Goal: Information Seeking & Learning: Learn about a topic

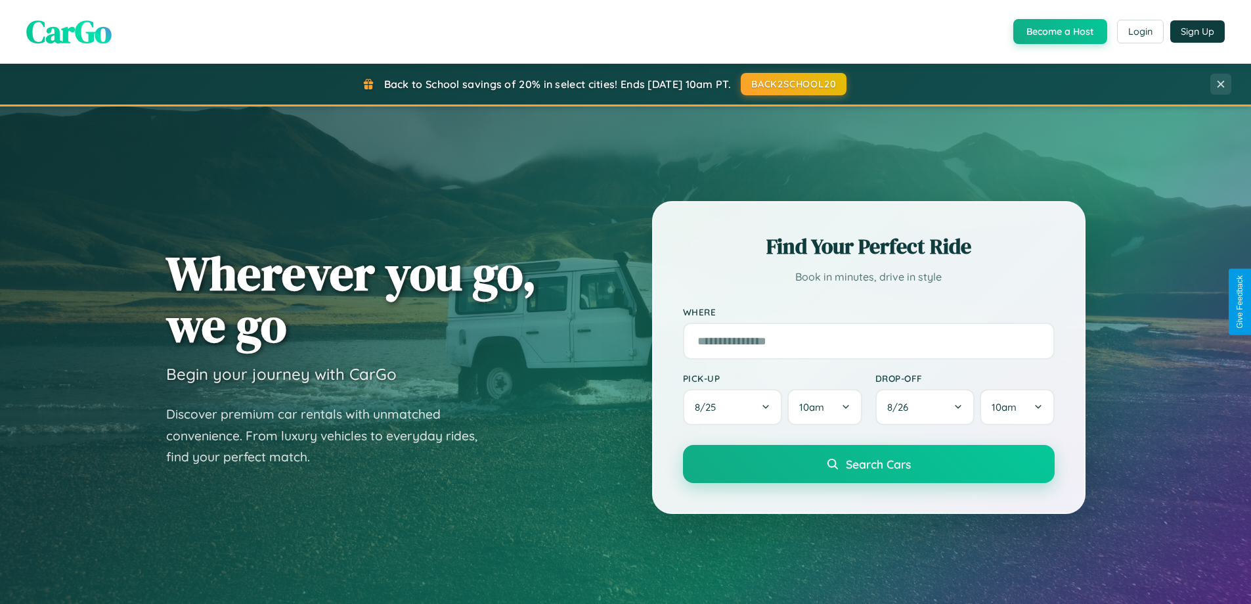
scroll to position [566, 0]
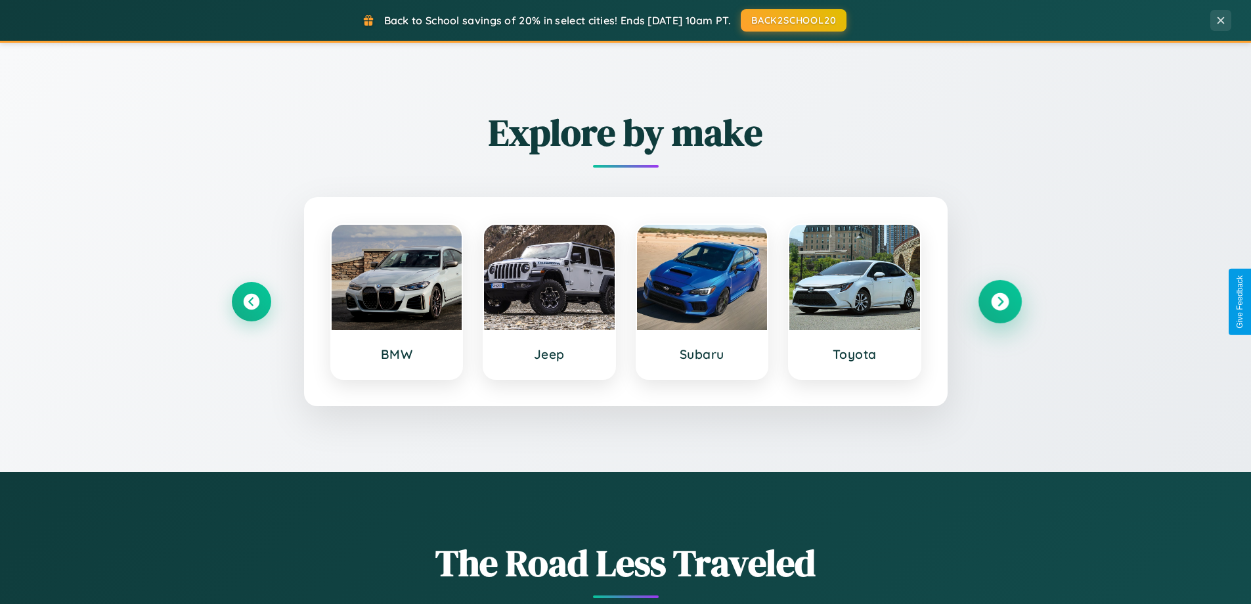
click at [1000, 302] on icon at bounding box center [1000, 302] width 18 height 18
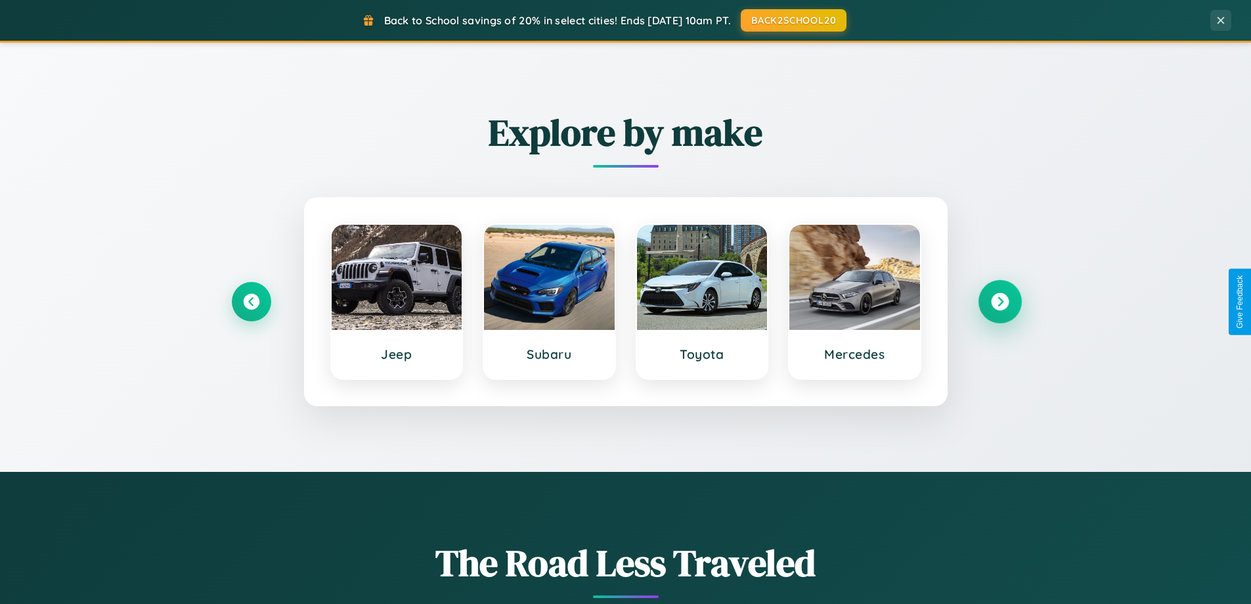
click at [1000, 302] on icon at bounding box center [1000, 302] width 18 height 18
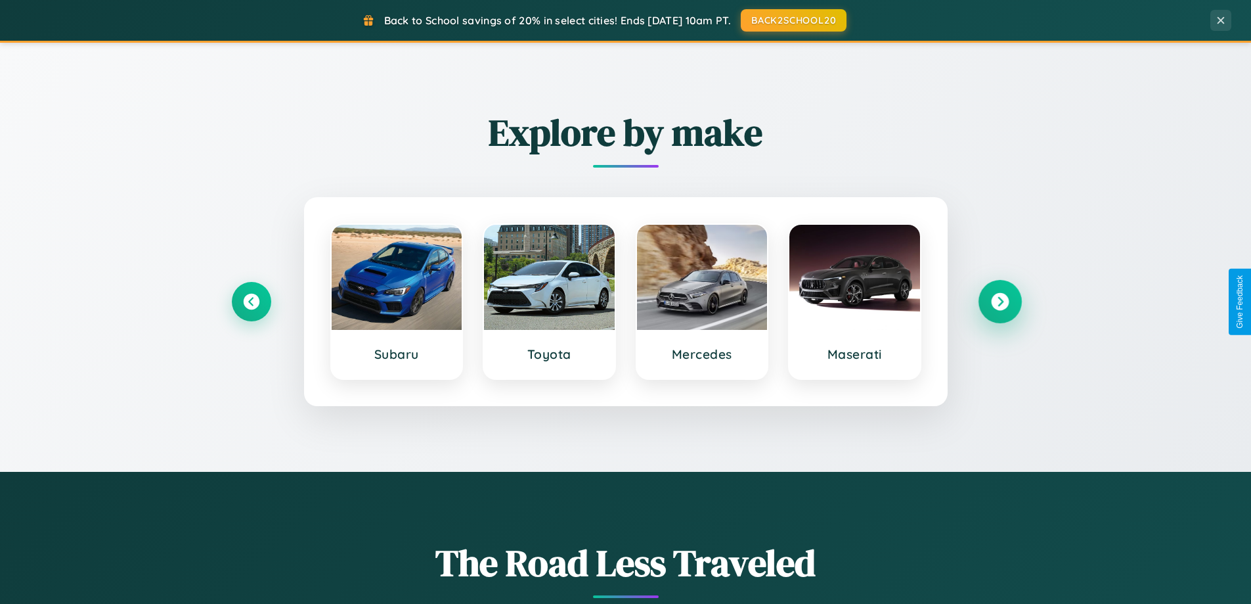
click at [1000, 302] on icon at bounding box center [1000, 302] width 18 height 18
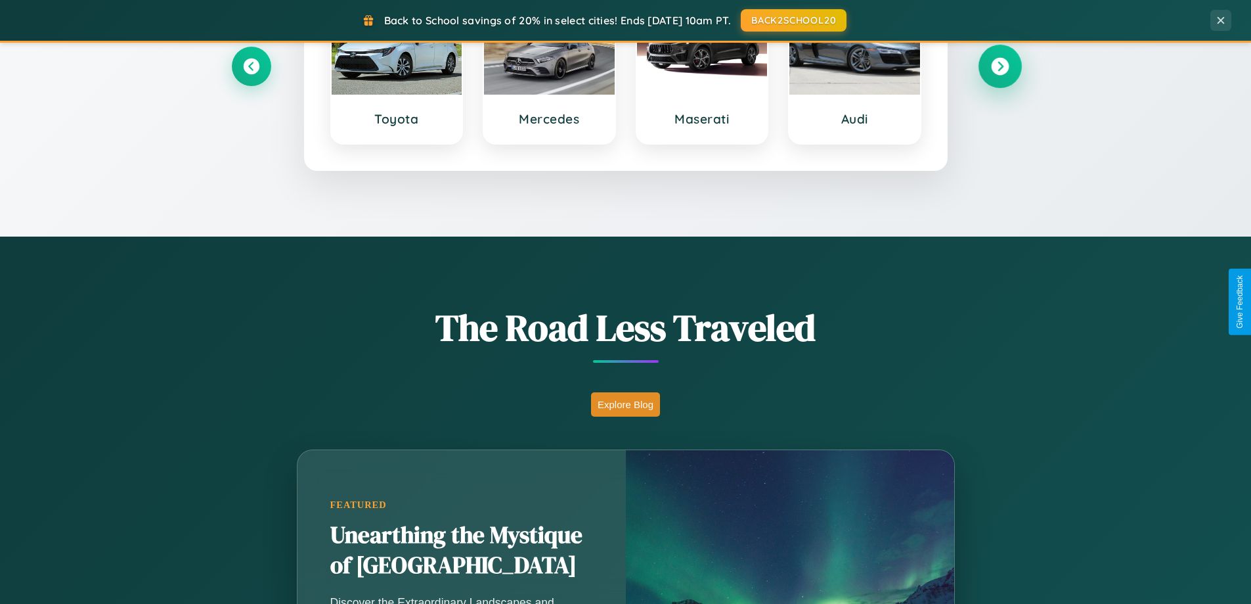
scroll to position [904, 0]
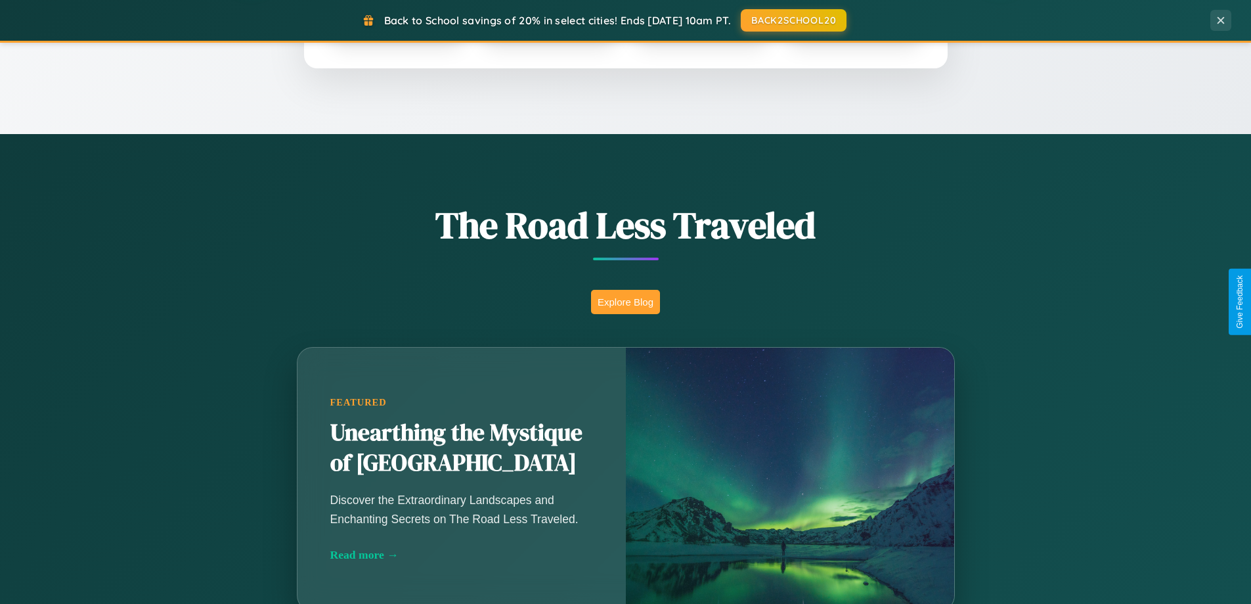
click at [625, 302] on button "Explore Blog" at bounding box center [625, 302] width 69 height 24
